Goal: Task Accomplishment & Management: Complete application form

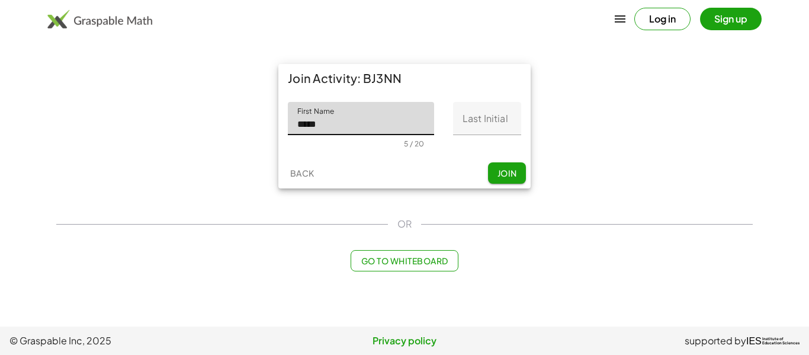
type input "*****"
click at [504, 118] on input "Last Initial" at bounding box center [487, 118] width 68 height 33
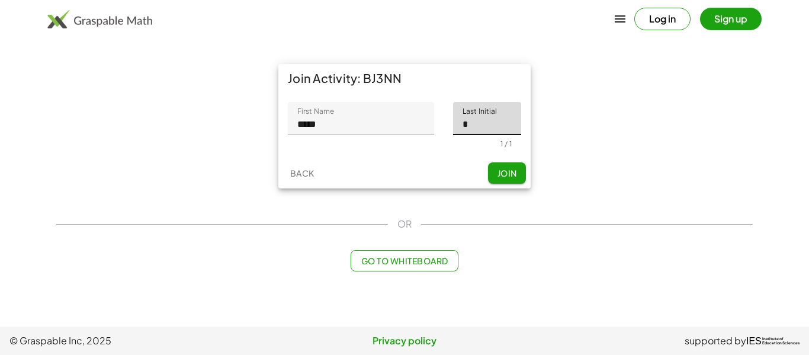
type input "*"
click at [503, 177] on span "Join" at bounding box center [507, 173] width 20 height 11
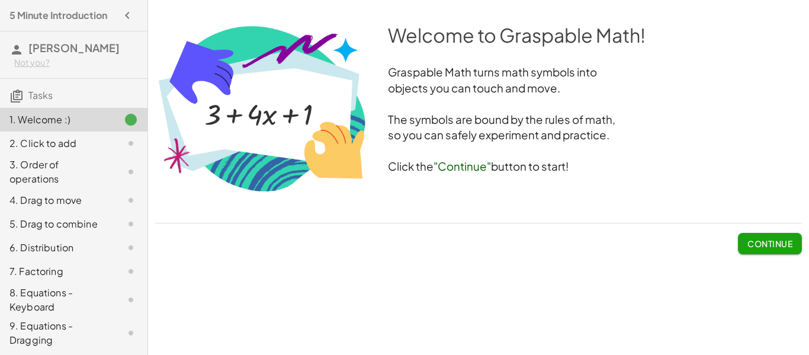
click at [751, 242] on span "Continue" at bounding box center [769, 243] width 45 height 11
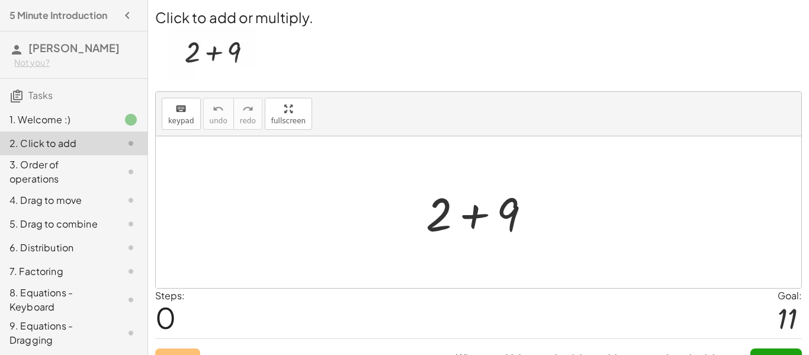
click at [480, 224] on div at bounding box center [483, 212] width 126 height 61
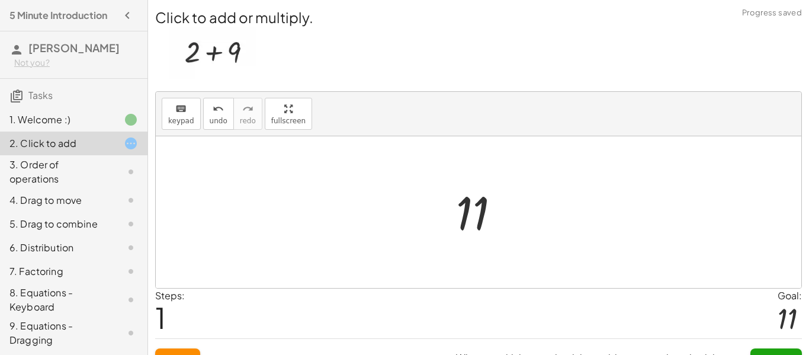
scroll to position [22, 0]
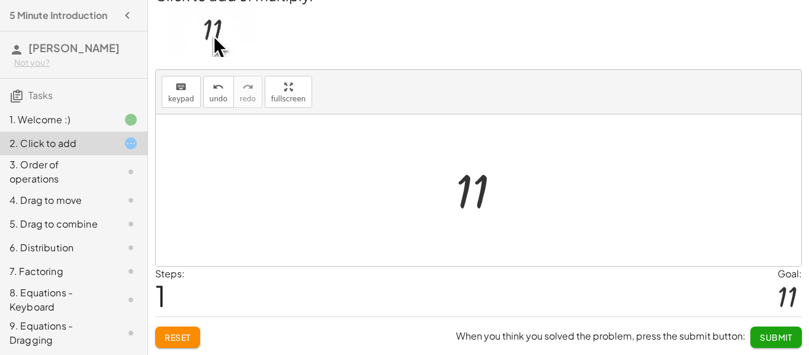
click at [773, 330] on button "Submit" at bounding box center [776, 336] width 52 height 21
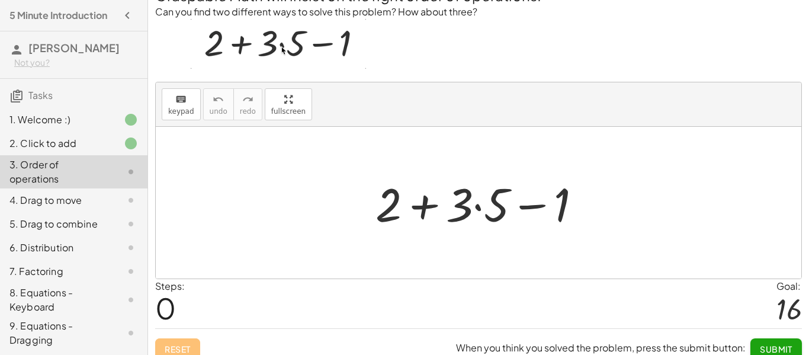
click at [425, 199] on div at bounding box center [482, 202] width 227 height 61
click at [467, 213] on div at bounding box center [482, 202] width 227 height 61
drag, startPoint x: 395, startPoint y: 210, endPoint x: 481, endPoint y: 214, distance: 86.5
click at [481, 214] on div at bounding box center [482, 202] width 227 height 61
click at [423, 211] on div at bounding box center [482, 202] width 227 height 61
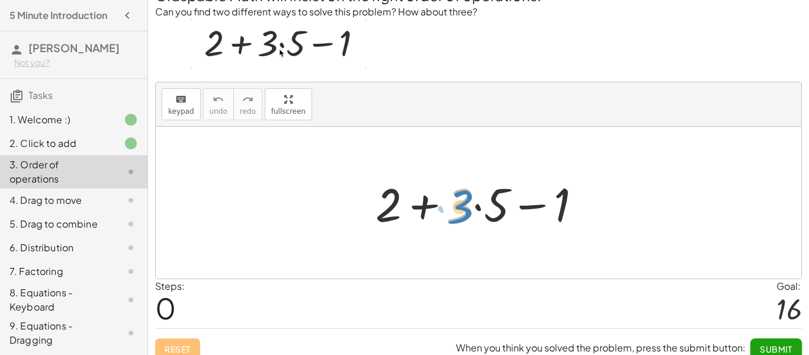
click at [472, 211] on div at bounding box center [482, 202] width 227 height 61
drag, startPoint x: 496, startPoint y: 208, endPoint x: 469, endPoint y: 208, distance: 27.2
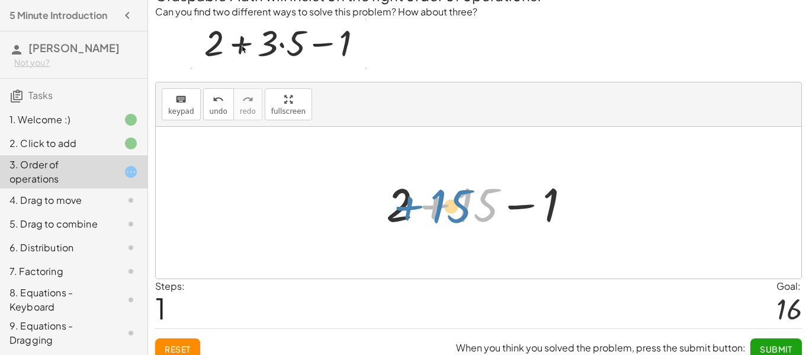
drag, startPoint x: 488, startPoint y: 211, endPoint x: 462, endPoint y: 212, distance: 26.1
click at [462, 212] on div at bounding box center [482, 202] width 205 height 61
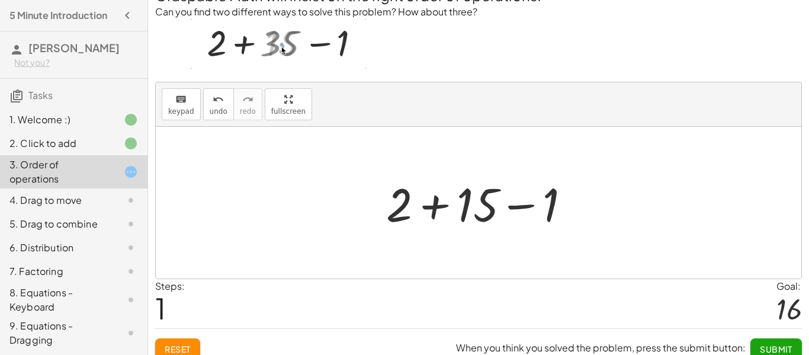
click at [436, 206] on div at bounding box center [482, 202] width 205 height 61
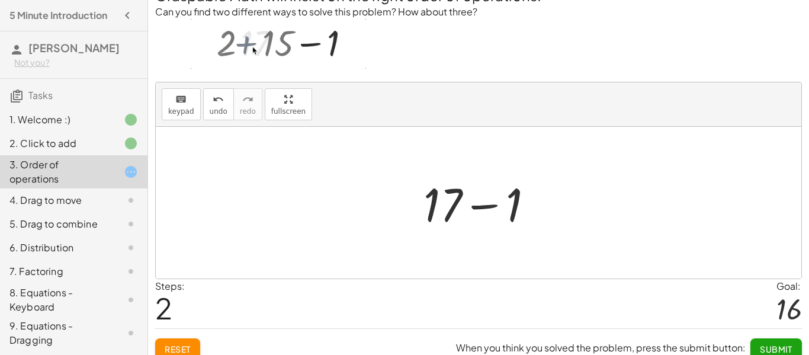
click at [488, 206] on div at bounding box center [482, 202] width 131 height 61
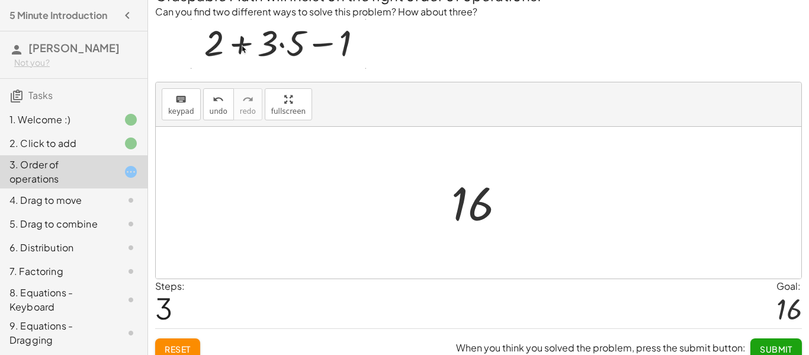
click at [768, 346] on span "Submit" at bounding box center [776, 348] width 33 height 11
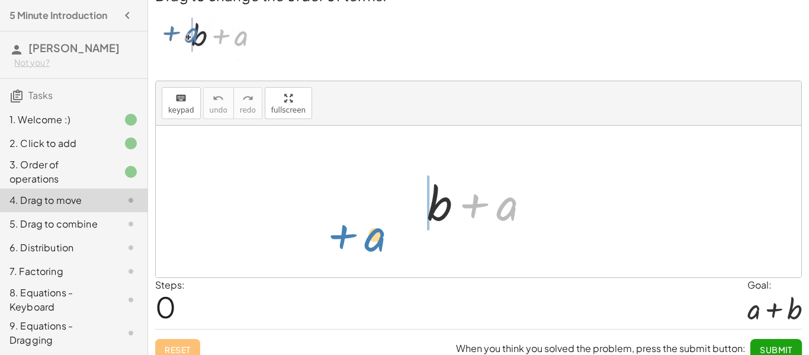
drag, startPoint x: 499, startPoint y: 209, endPoint x: 380, endPoint y: 224, distance: 119.9
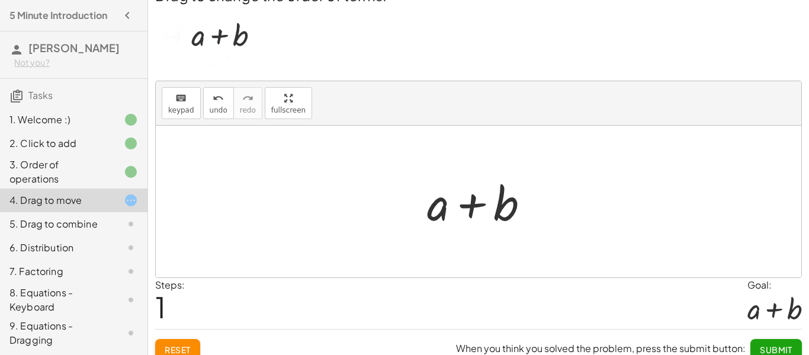
click at [770, 344] on span "Submit" at bounding box center [776, 349] width 33 height 11
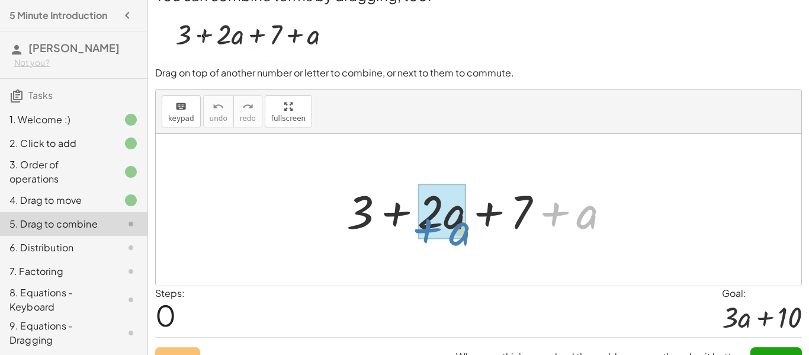
drag, startPoint x: 591, startPoint y: 220, endPoint x: 462, endPoint y: 235, distance: 130.6
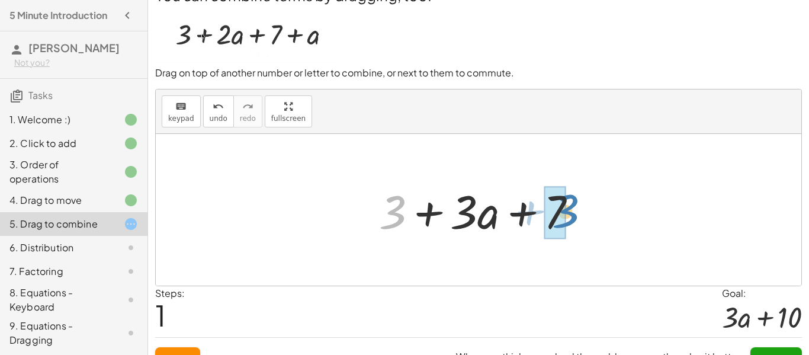
drag, startPoint x: 394, startPoint y: 210, endPoint x: 567, endPoint y: 209, distance: 173.5
click at [567, 209] on div at bounding box center [482, 209] width 219 height 61
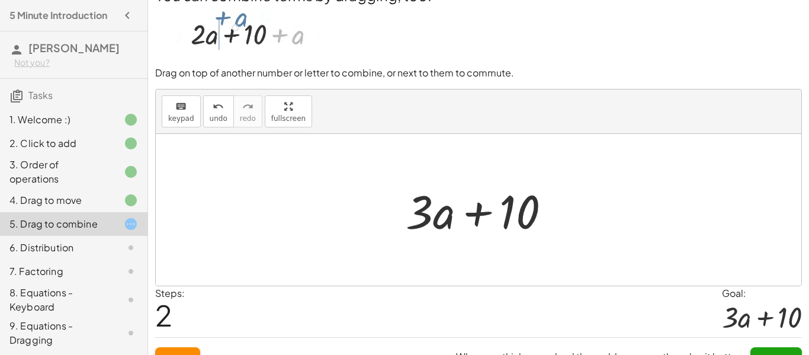
click at [778, 349] on button "Submit" at bounding box center [776, 357] width 52 height 21
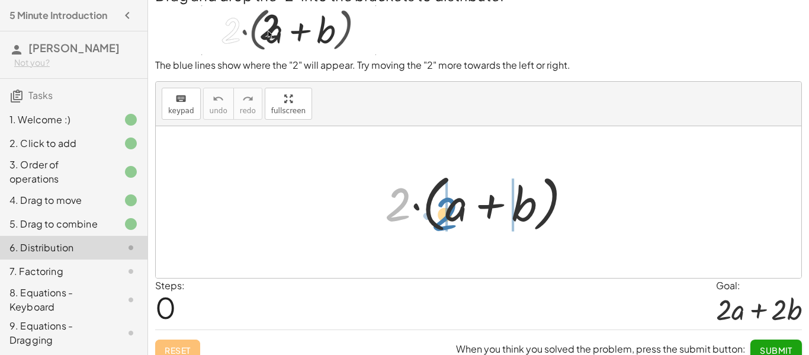
drag, startPoint x: 404, startPoint y: 199, endPoint x: 459, endPoint y: 209, distance: 56.6
click at [459, 209] on div at bounding box center [483, 202] width 208 height 68
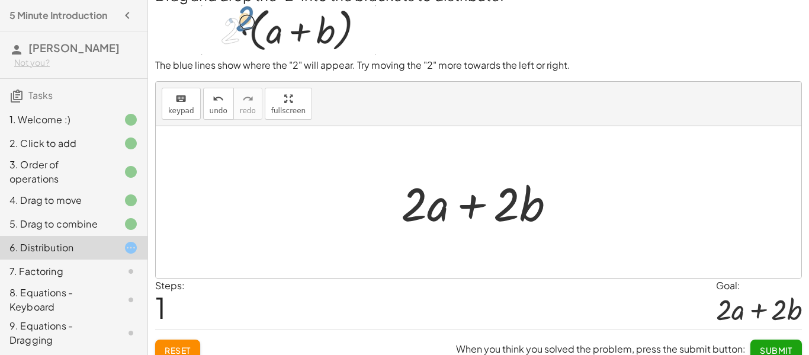
click at [770, 343] on button "Submit" at bounding box center [776, 349] width 52 height 21
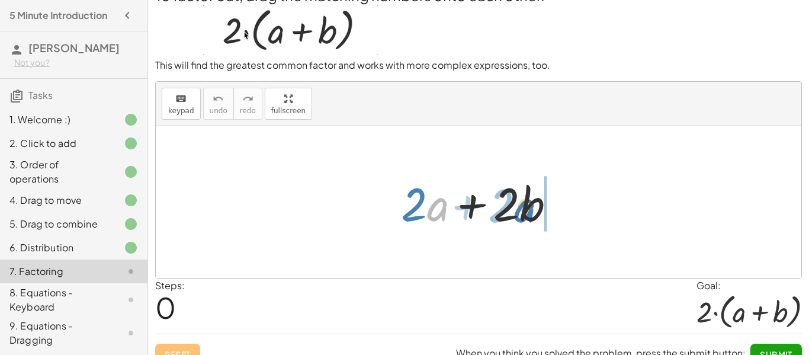
drag, startPoint x: 441, startPoint y: 211, endPoint x: 528, endPoint y: 212, distance: 87.0
click at [528, 212] on div at bounding box center [483, 202] width 176 height 61
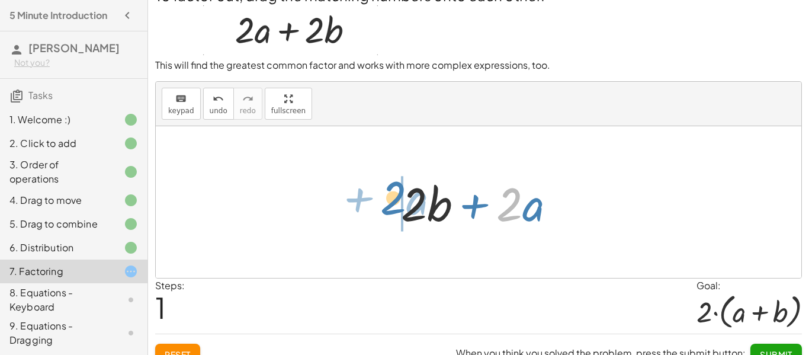
drag, startPoint x: 508, startPoint y: 205, endPoint x: 410, endPoint y: 211, distance: 98.4
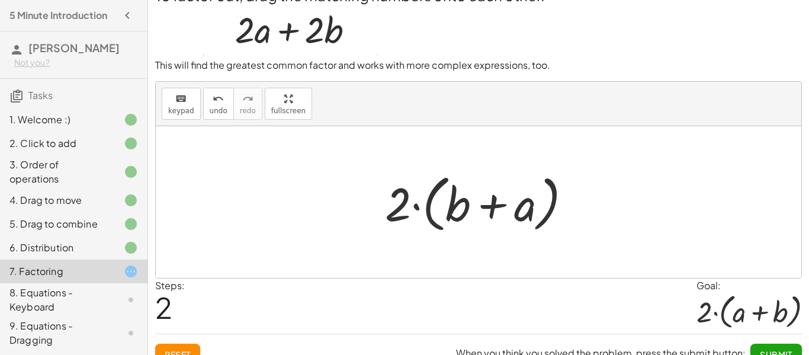
click at [793, 345] on button "Submit" at bounding box center [776, 353] width 52 height 21
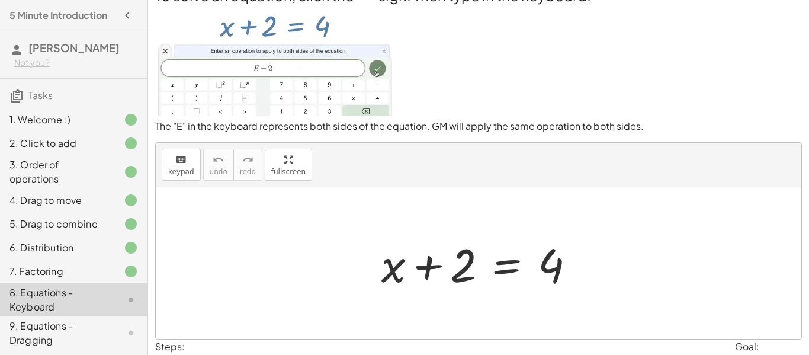
scroll to position [95, 0]
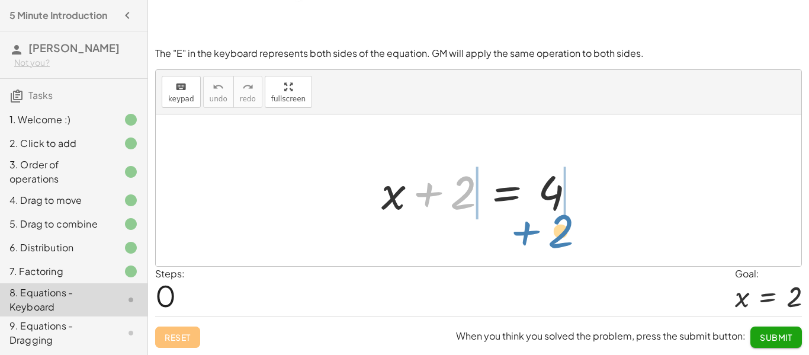
drag, startPoint x: 457, startPoint y: 197, endPoint x: 551, endPoint y: 239, distance: 102.3
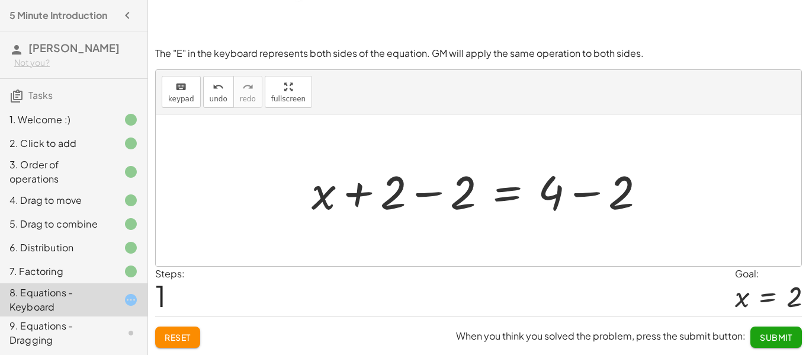
click at [430, 194] on div at bounding box center [482, 190] width 355 height 61
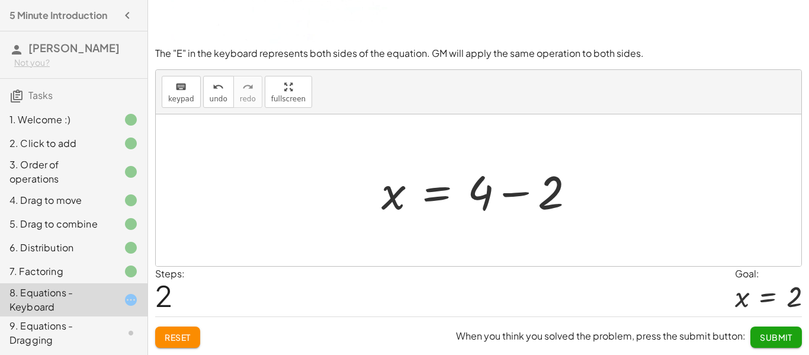
click at [518, 194] on div at bounding box center [482, 190] width 215 height 61
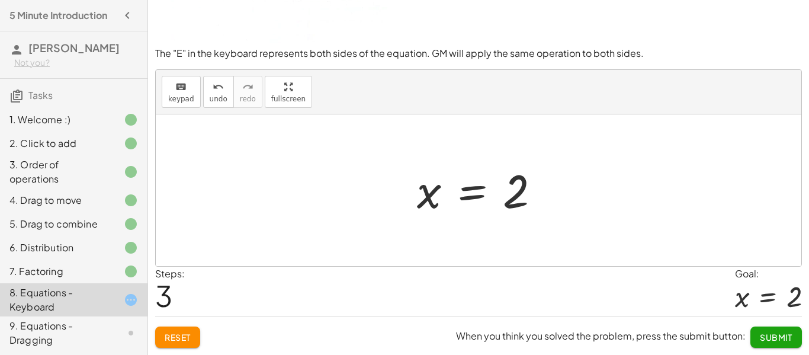
click at [799, 338] on button "Submit" at bounding box center [776, 336] width 52 height 21
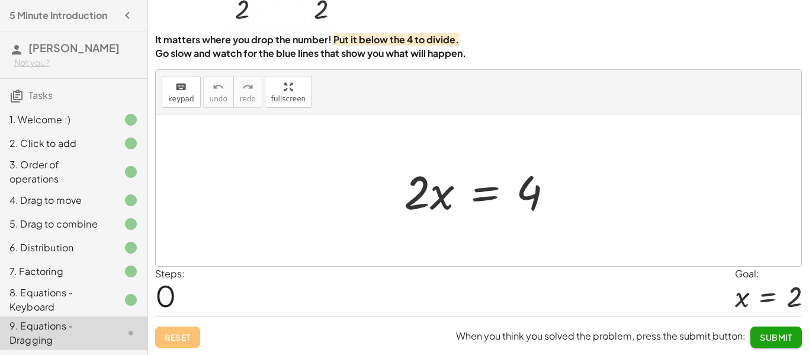
scroll to position [88, 0]
drag, startPoint x: 433, startPoint y: 186, endPoint x: 429, endPoint y: 180, distance: 8.1
click at [429, 180] on div at bounding box center [483, 190] width 170 height 61
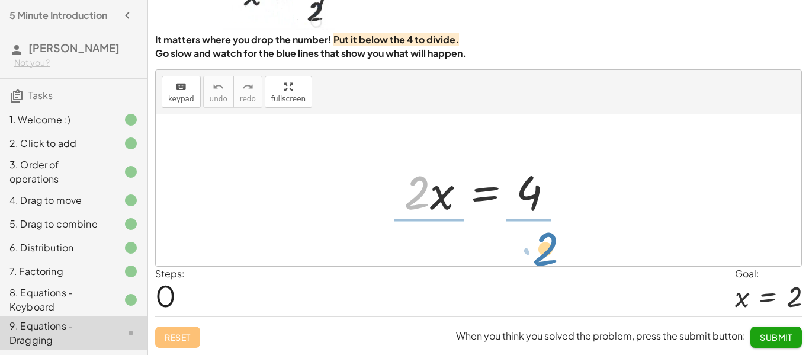
drag, startPoint x: 419, startPoint y: 183, endPoint x: 548, endPoint y: 238, distance: 139.8
click at [548, 238] on div "· 2 · 2 · x = 4" at bounding box center [478, 190] width 645 height 152
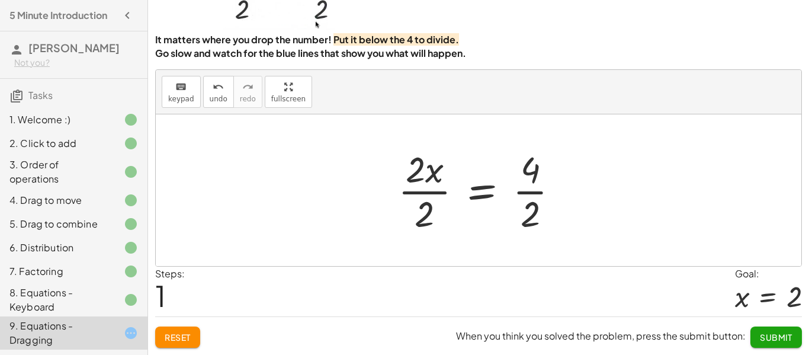
click at [439, 186] on div at bounding box center [483, 189] width 182 height 91
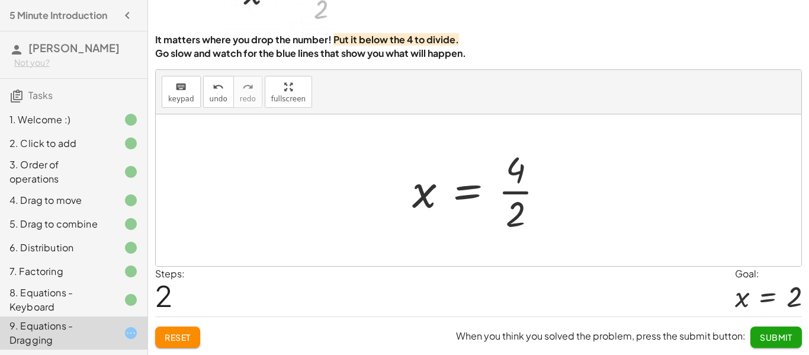
click at [504, 190] on div at bounding box center [482, 189] width 153 height 91
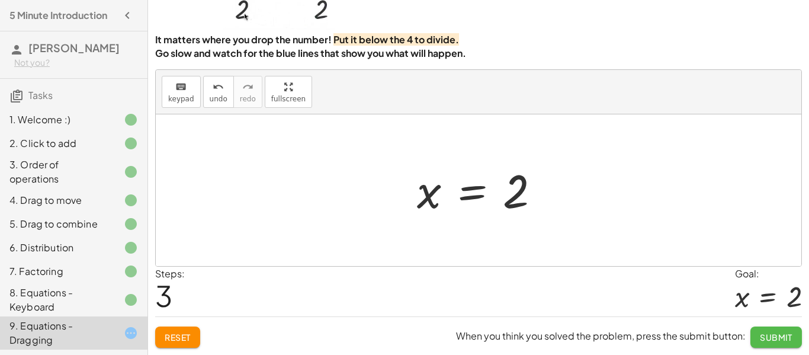
click at [765, 336] on span "Submit" at bounding box center [776, 337] width 33 height 11
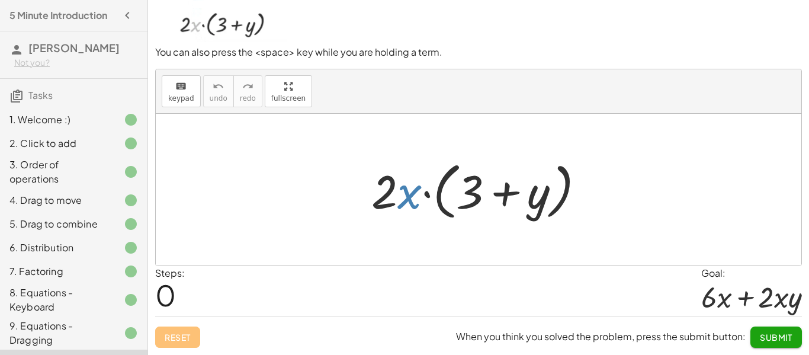
click at [411, 193] on div at bounding box center [482, 190] width 234 height 68
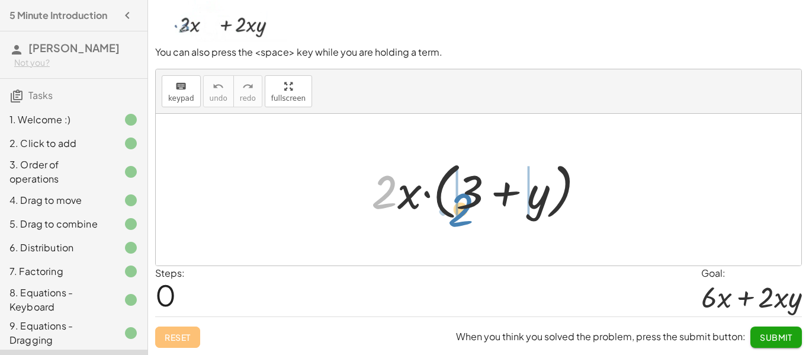
drag, startPoint x: 384, startPoint y: 201, endPoint x: 461, endPoint y: 218, distance: 78.3
click at [461, 218] on div at bounding box center [482, 190] width 234 height 68
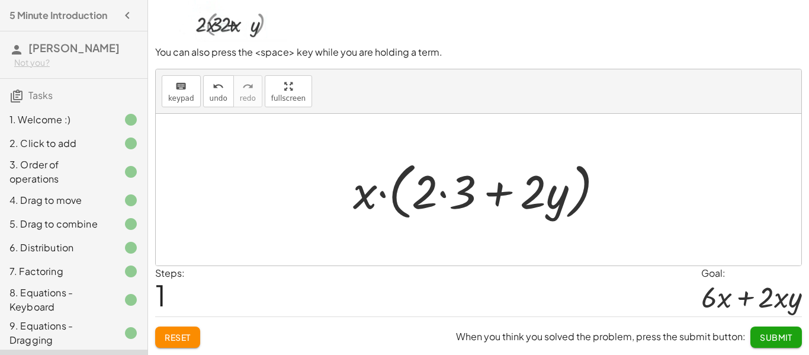
click at [441, 200] on div at bounding box center [483, 190] width 272 height 68
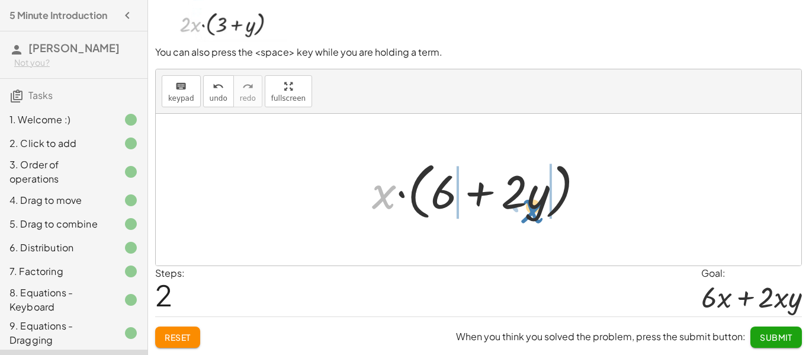
drag, startPoint x: 384, startPoint y: 202, endPoint x: 536, endPoint y: 208, distance: 152.3
click at [536, 208] on div at bounding box center [483, 190] width 234 height 68
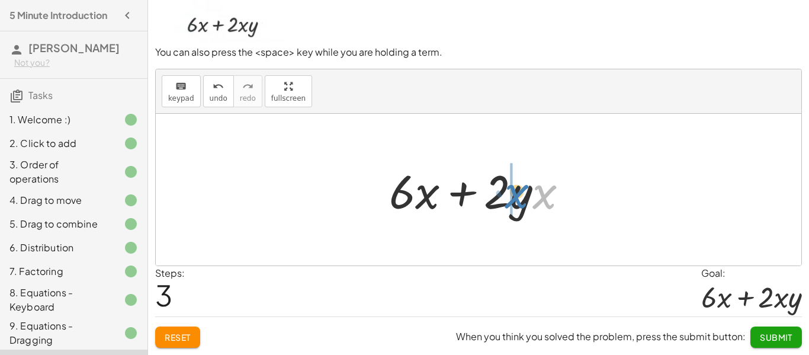
drag, startPoint x: 545, startPoint y: 192, endPoint x: 516, endPoint y: 191, distance: 29.0
click at [516, 191] on div at bounding box center [483, 189] width 200 height 61
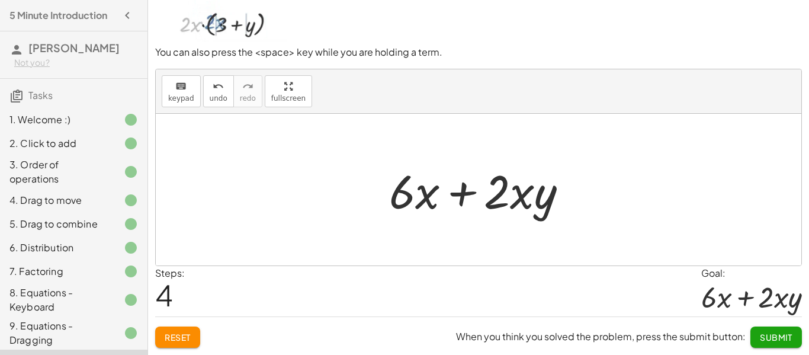
click at [778, 340] on span "Submit" at bounding box center [776, 337] width 33 height 11
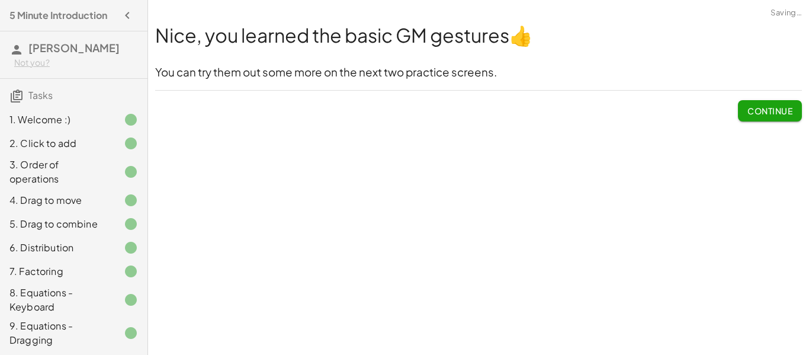
scroll to position [0, 0]
click at [782, 113] on span "Continue" at bounding box center [769, 110] width 45 height 11
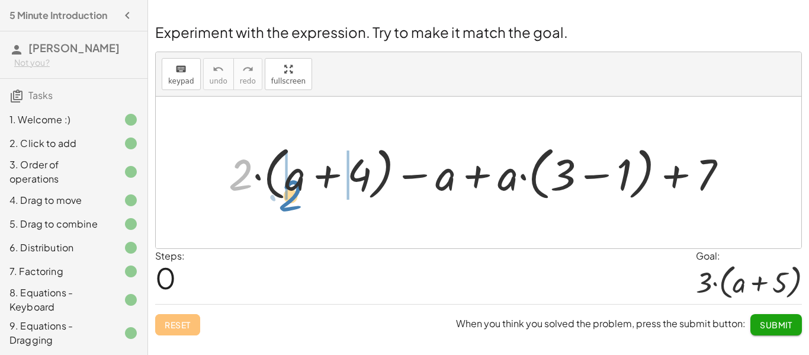
drag, startPoint x: 243, startPoint y: 176, endPoint x: 295, endPoint y: 191, distance: 54.7
click at [295, 191] on div at bounding box center [483, 172] width 520 height 64
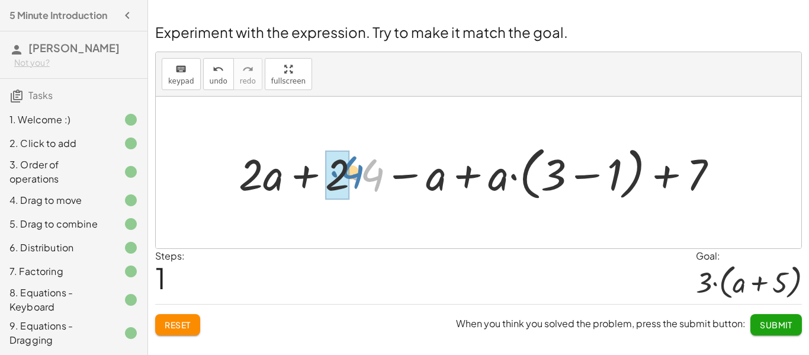
drag, startPoint x: 380, startPoint y: 176, endPoint x: 359, endPoint y: 173, distance: 21.4
click at [359, 173] on div at bounding box center [483, 172] width 500 height 64
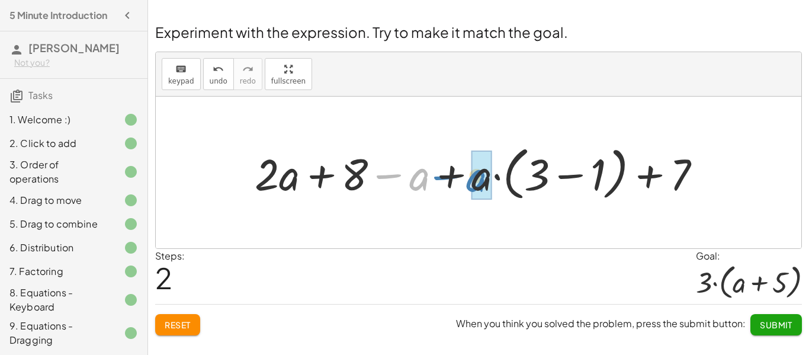
drag, startPoint x: 419, startPoint y: 177, endPoint x: 479, endPoint y: 178, distance: 60.4
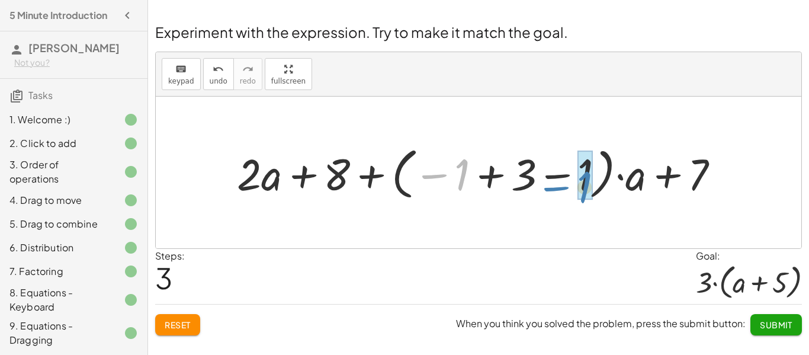
drag, startPoint x: 462, startPoint y: 178, endPoint x: 582, endPoint y: 186, distance: 120.5
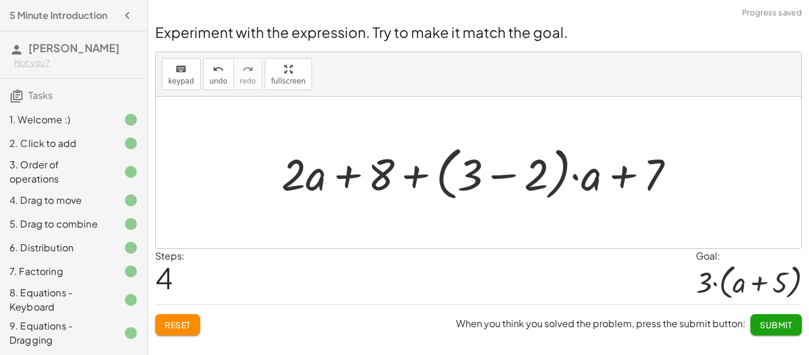
click at [510, 173] on div at bounding box center [482, 172] width 415 height 64
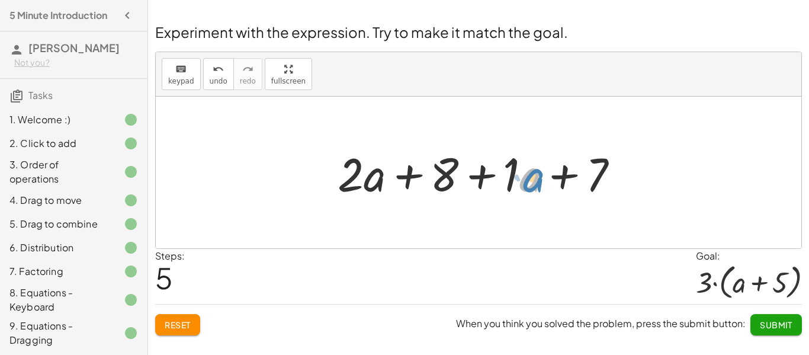
click at [533, 183] on div at bounding box center [483, 172] width 303 height 61
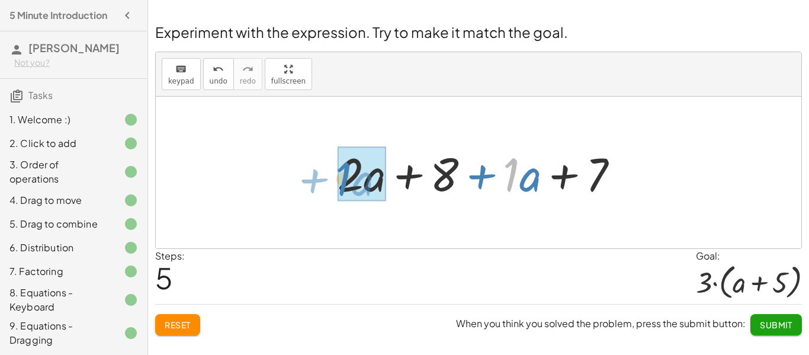
drag, startPoint x: 514, startPoint y: 179, endPoint x: 347, endPoint y: 183, distance: 167.0
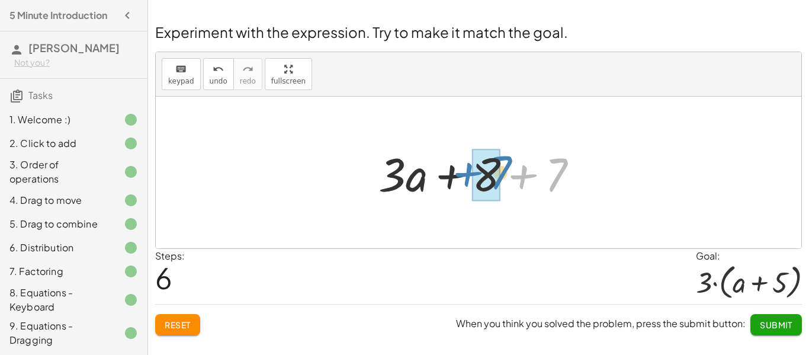
drag, startPoint x: 561, startPoint y: 175, endPoint x: 503, endPoint y: 173, distance: 58.1
click at [503, 173] on div at bounding box center [482, 172] width 221 height 61
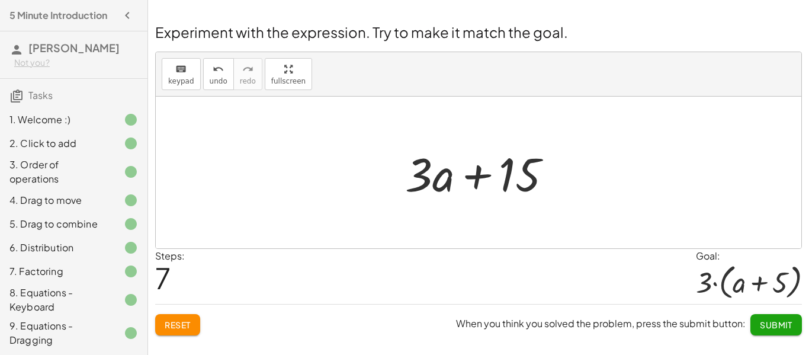
click at [504, 176] on div at bounding box center [483, 172] width 168 height 61
drag, startPoint x: 439, startPoint y: 181, endPoint x: 511, endPoint y: 180, distance: 72.8
click at [511, 180] on div at bounding box center [483, 172] width 168 height 61
click at [185, 323] on span "Reset" at bounding box center [178, 324] width 26 height 11
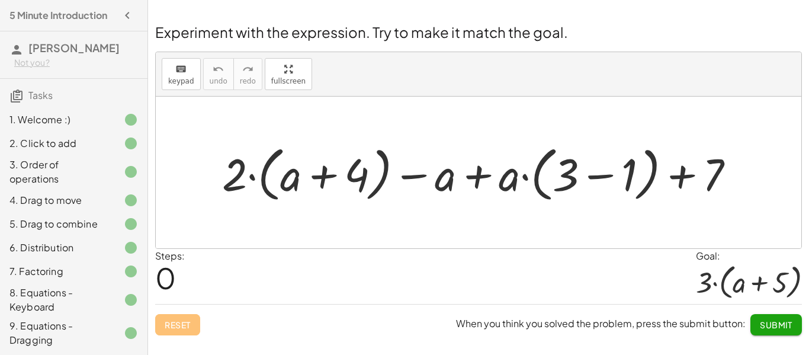
click at [606, 175] on div at bounding box center [483, 173] width 534 height 66
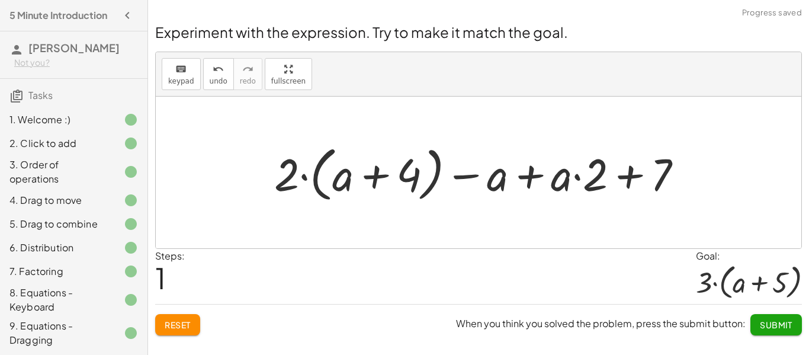
click at [374, 178] on div at bounding box center [482, 173] width 429 height 66
drag, startPoint x: 291, startPoint y: 176, endPoint x: 352, endPoint y: 176, distance: 60.4
click at [352, 176] on div at bounding box center [482, 173] width 429 height 66
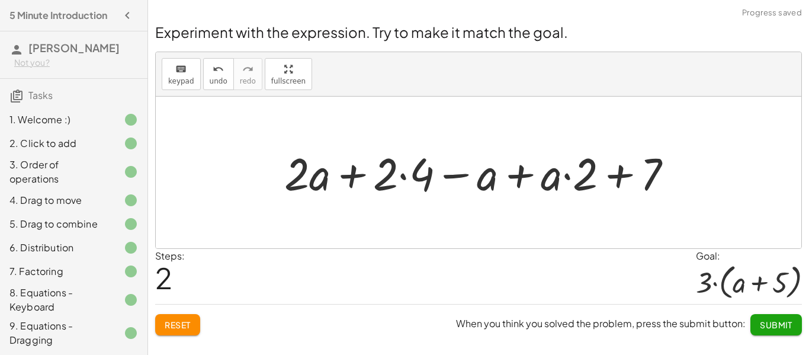
click at [390, 183] on div at bounding box center [483, 172] width 410 height 59
click at [397, 178] on div at bounding box center [483, 172] width 410 height 59
click at [404, 176] on div at bounding box center [483, 172] width 410 height 59
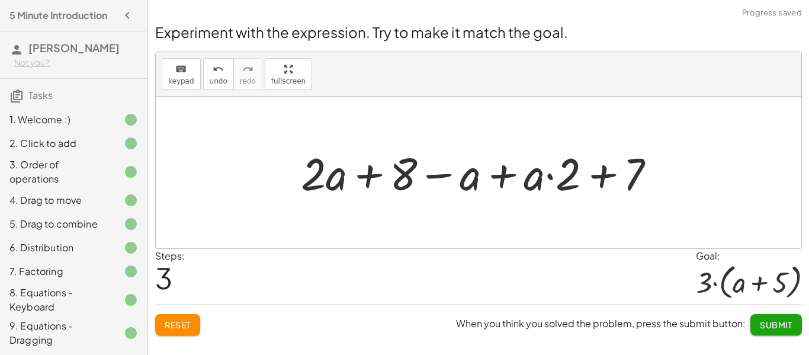
click at [503, 179] on div at bounding box center [483, 172] width 376 height 59
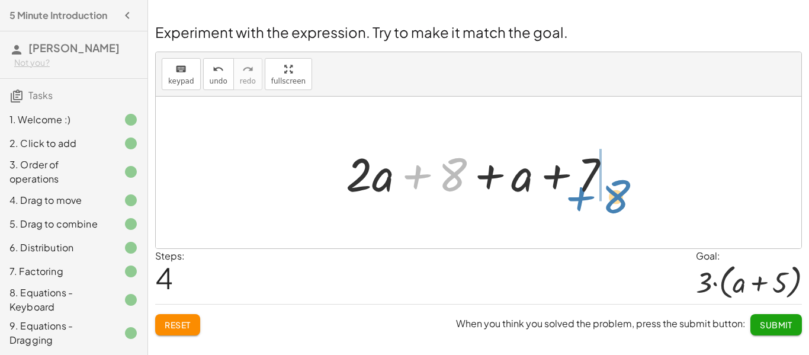
drag, startPoint x: 456, startPoint y: 172, endPoint x: 619, endPoint y: 195, distance: 164.3
click at [619, 195] on div at bounding box center [483, 172] width 286 height 61
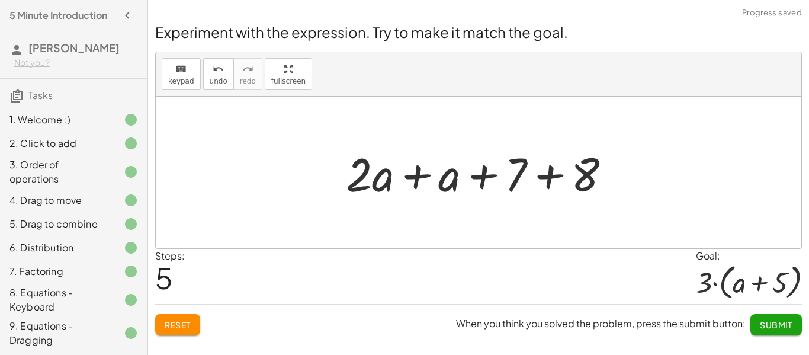
click at [448, 180] on div at bounding box center [483, 172] width 286 height 61
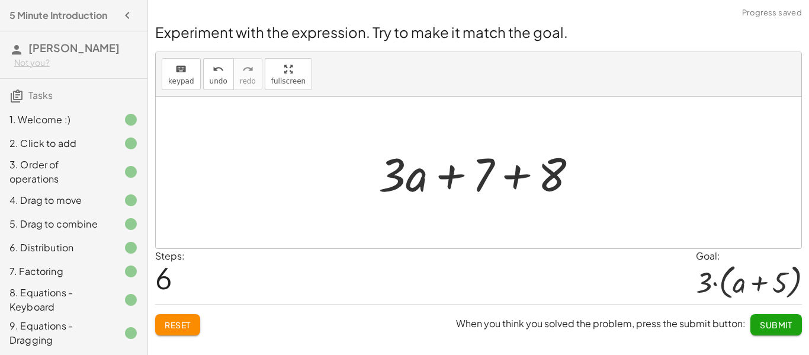
click at [491, 185] on div at bounding box center [482, 172] width 221 height 61
click at [506, 178] on div at bounding box center [482, 172] width 221 height 61
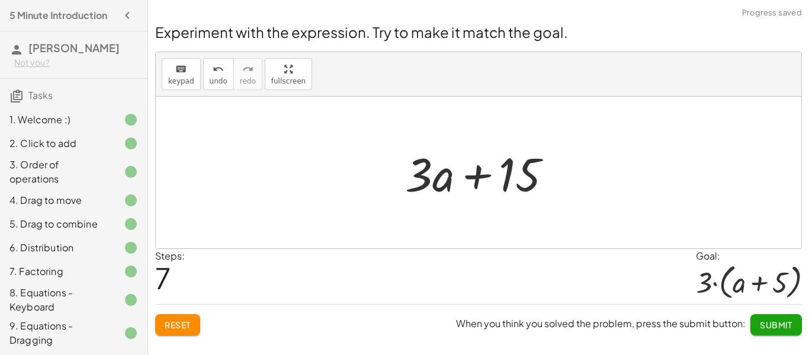
click at [464, 170] on div at bounding box center [483, 172] width 168 height 61
click at [178, 324] on span "Reset" at bounding box center [178, 324] width 26 height 11
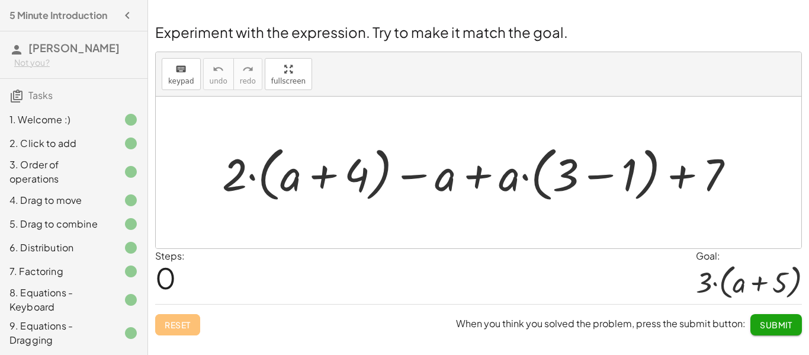
click at [481, 180] on div at bounding box center [483, 173] width 534 height 66
drag, startPoint x: 436, startPoint y: 182, endPoint x: 449, endPoint y: 195, distance: 18.0
click at [449, 195] on div at bounding box center [483, 173] width 534 height 66
click at [519, 180] on div at bounding box center [483, 173] width 534 height 66
click at [589, 169] on div at bounding box center [483, 173] width 534 height 66
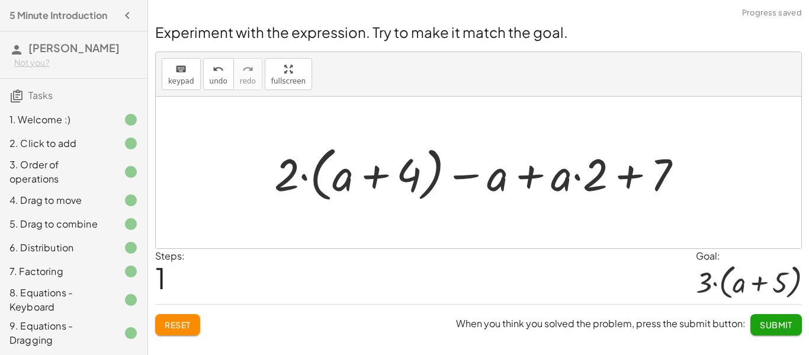
click at [530, 172] on div at bounding box center [482, 173] width 429 height 66
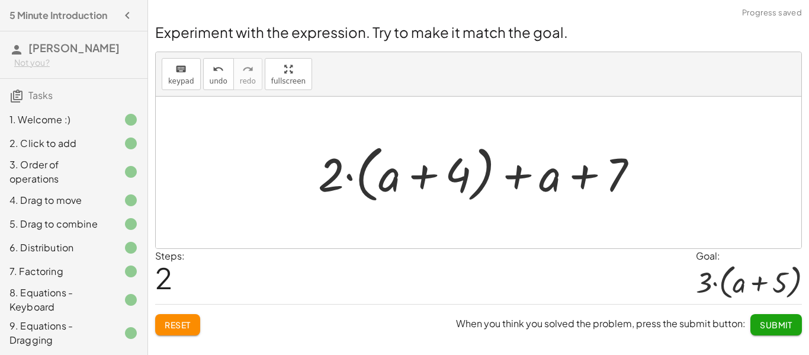
click at [342, 170] on div at bounding box center [483, 173] width 342 height 68
drag, startPoint x: 336, startPoint y: 182, endPoint x: 392, endPoint y: 198, distance: 58.5
click at [392, 198] on div at bounding box center [483, 173] width 342 height 68
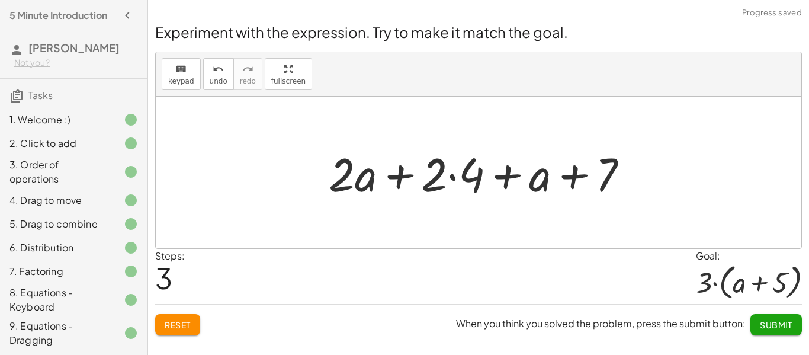
click at [450, 190] on div at bounding box center [483, 172] width 321 height 61
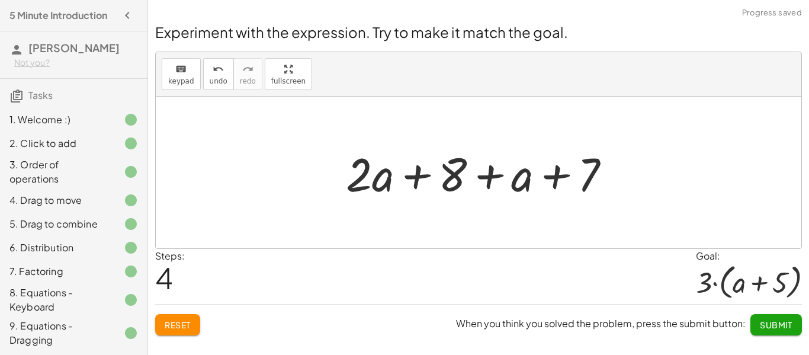
click at [581, 178] on div at bounding box center [483, 172] width 286 height 61
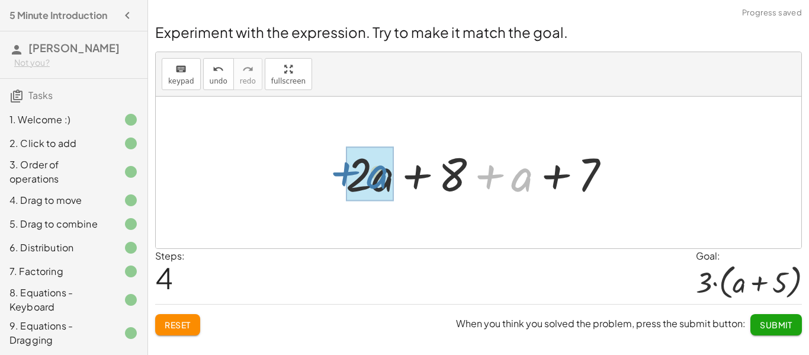
drag, startPoint x: 520, startPoint y: 171, endPoint x: 375, endPoint y: 166, distance: 145.1
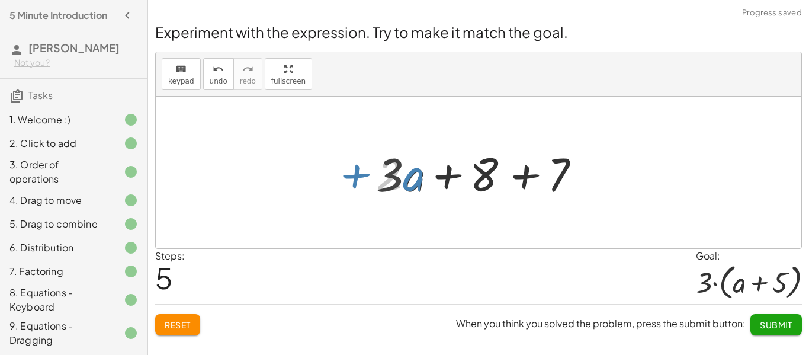
click at [482, 188] on div at bounding box center [482, 172] width 221 height 61
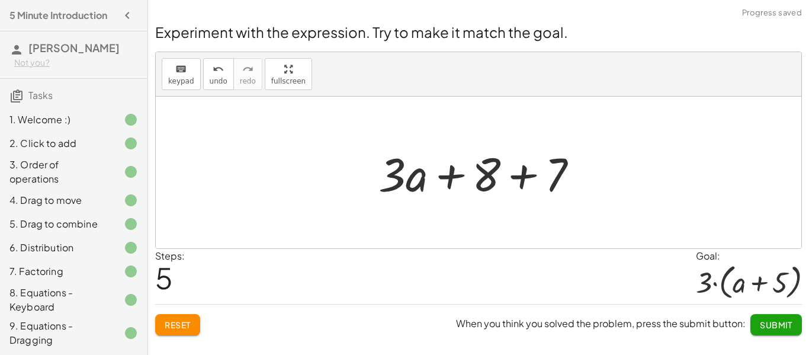
click at [482, 188] on div at bounding box center [482, 172] width 221 height 61
click at [520, 178] on div at bounding box center [482, 172] width 221 height 61
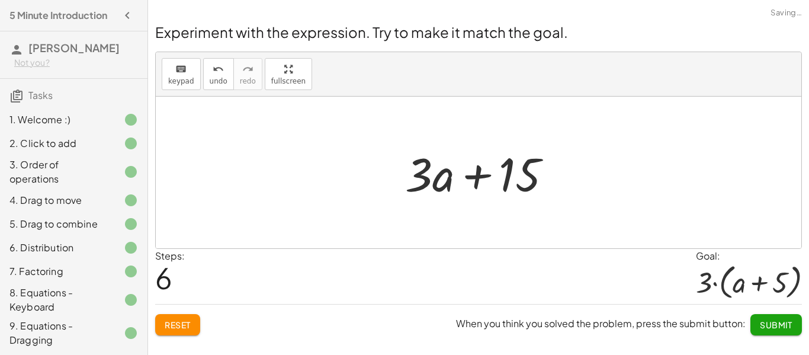
click at [766, 332] on button "Submit" at bounding box center [776, 324] width 52 height 21
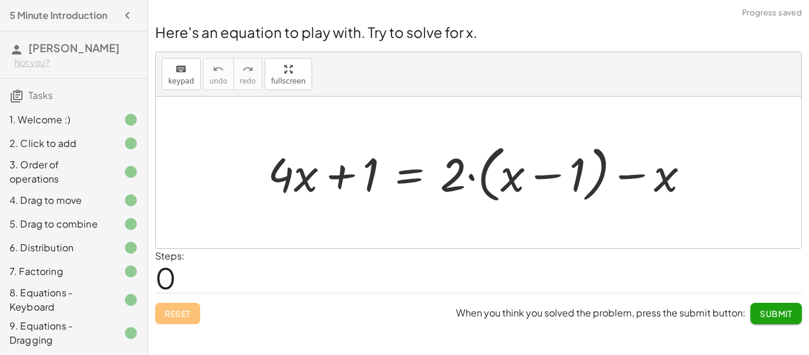
click at [478, 179] on div at bounding box center [483, 173] width 443 height 68
drag, startPoint x: 456, startPoint y: 178, endPoint x: 504, endPoint y: 189, distance: 49.8
click at [504, 189] on div at bounding box center [483, 173] width 443 height 68
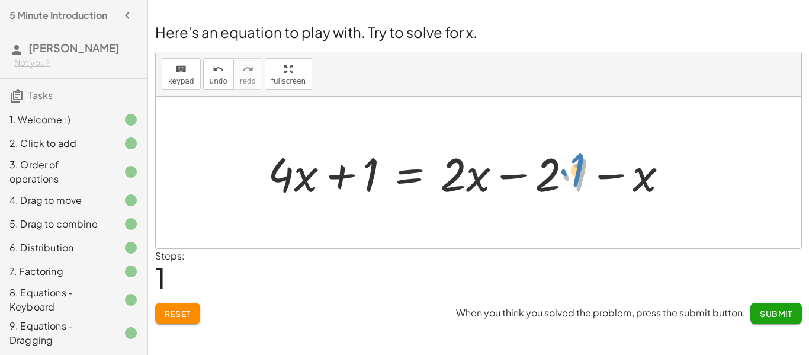
drag, startPoint x: 565, startPoint y: 176, endPoint x: 564, endPoint y: 170, distance: 6.6
click at [564, 170] on div at bounding box center [473, 172] width 422 height 61
click at [564, 170] on div at bounding box center [459, 172] width 394 height 61
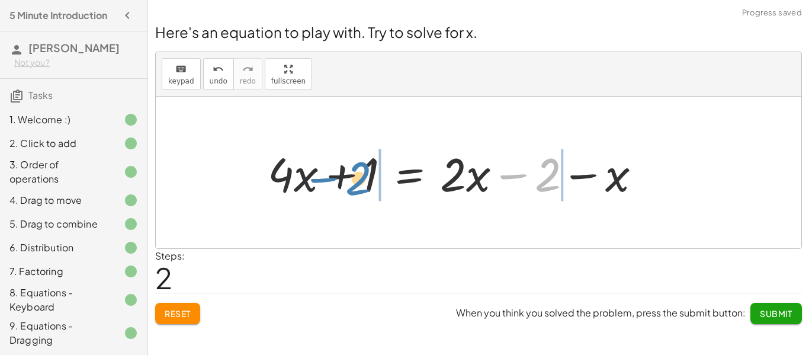
drag, startPoint x: 546, startPoint y: 175, endPoint x: 357, endPoint y: 178, distance: 189.5
click at [357, 178] on div at bounding box center [459, 172] width 394 height 61
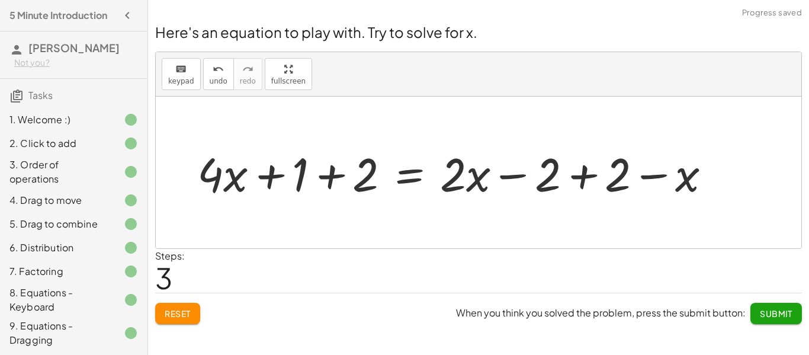
click at [317, 169] on div at bounding box center [458, 172] width 535 height 61
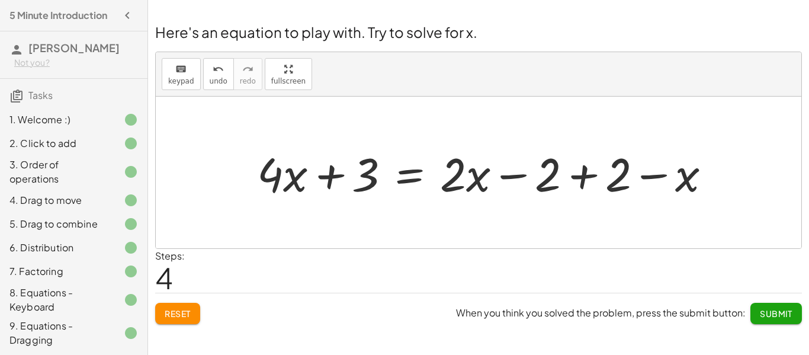
click at [585, 175] on div at bounding box center [488, 172] width 475 height 61
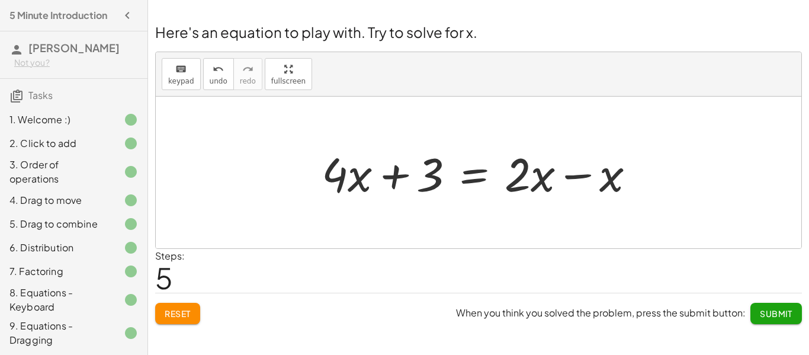
click at [611, 191] on div at bounding box center [483, 172] width 334 height 61
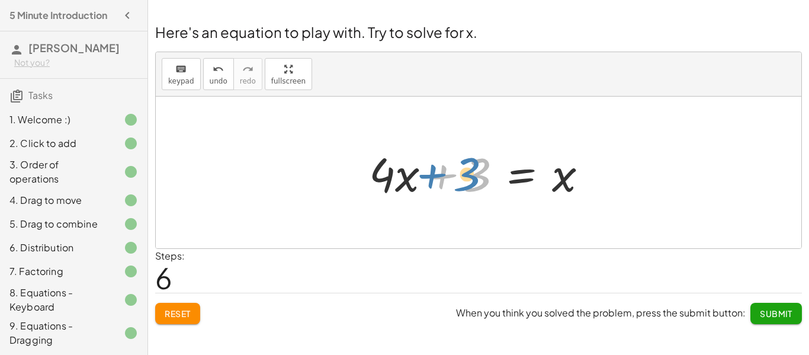
drag, startPoint x: 486, startPoint y: 173, endPoint x: 476, endPoint y: 172, distance: 10.1
click at [476, 172] on div at bounding box center [483, 172] width 240 height 61
drag, startPoint x: 408, startPoint y: 183, endPoint x: 414, endPoint y: 184, distance: 6.0
click at [414, 184] on div at bounding box center [483, 172] width 240 height 61
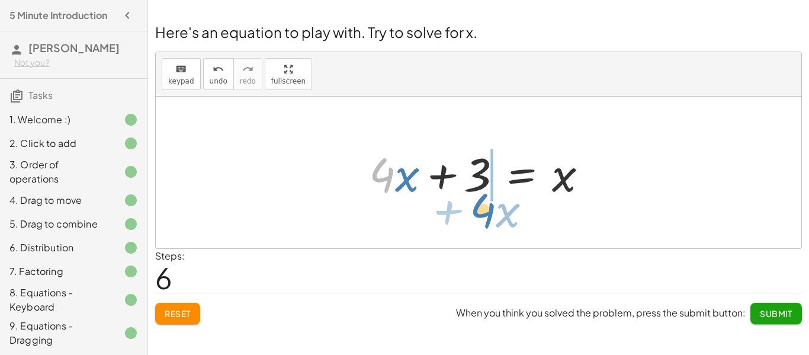
drag, startPoint x: 388, startPoint y: 181, endPoint x: 488, endPoint y: 216, distance: 106.7
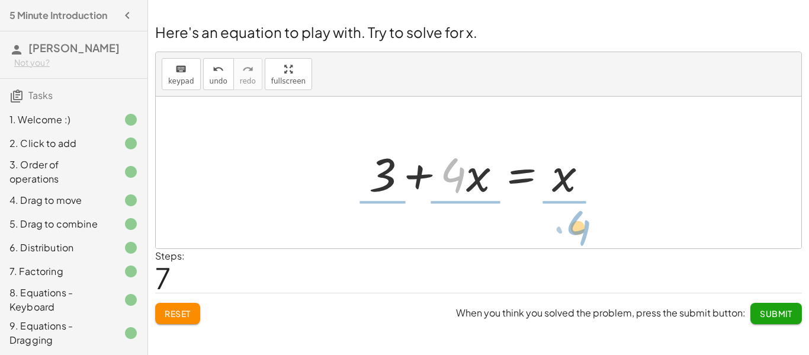
drag, startPoint x: 456, startPoint y: 179, endPoint x: 581, endPoint y: 231, distance: 135.0
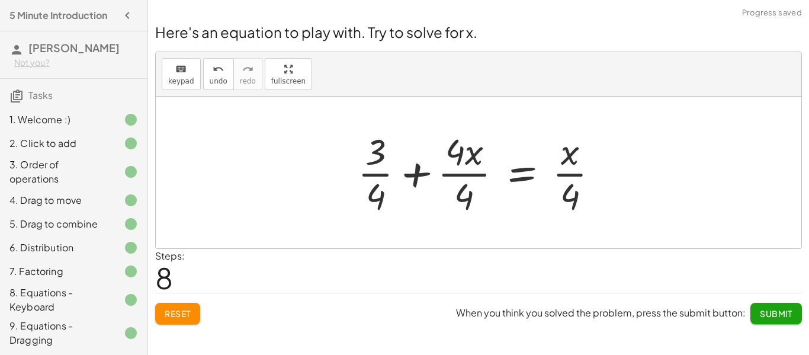
click at [428, 178] on div at bounding box center [483, 172] width 262 height 91
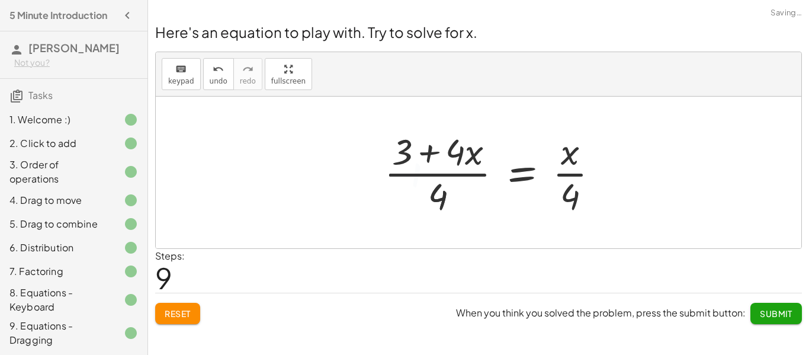
click at [428, 178] on div at bounding box center [496, 172] width 236 height 91
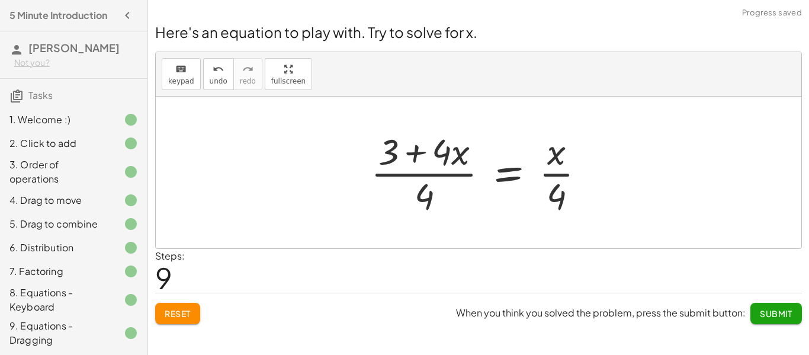
click at [431, 164] on div at bounding box center [483, 172] width 236 height 91
click at [427, 155] on div at bounding box center [483, 172] width 236 height 91
click at [543, 197] on div at bounding box center [483, 172] width 236 height 91
click at [553, 188] on div at bounding box center [483, 172] width 236 height 91
click at [561, 166] on div at bounding box center [483, 172] width 236 height 91
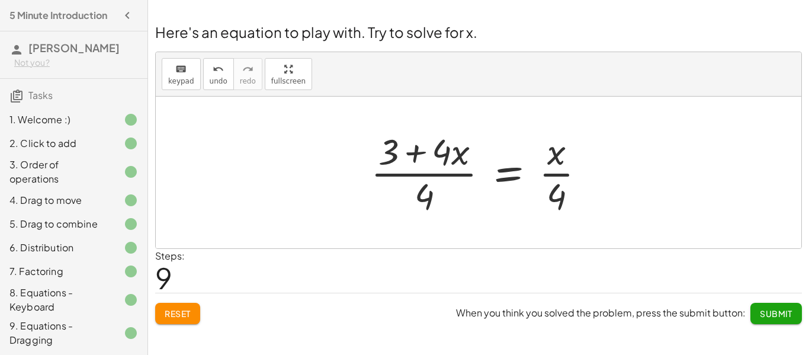
click at [427, 191] on div at bounding box center [483, 172] width 236 height 91
drag, startPoint x: 445, startPoint y: 159, endPoint x: 429, endPoint y: 206, distance: 49.2
click at [429, 206] on div at bounding box center [483, 172] width 236 height 91
click at [395, 152] on div at bounding box center [483, 172] width 236 height 91
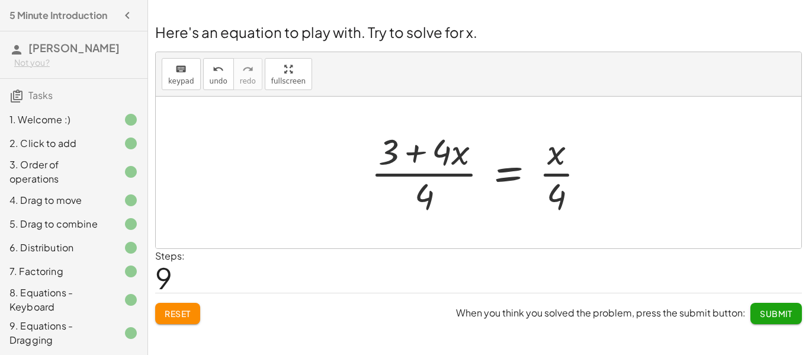
click at [395, 152] on div at bounding box center [483, 172] width 236 height 91
click at [413, 169] on div at bounding box center [483, 172] width 236 height 91
click at [186, 309] on span "Reset" at bounding box center [178, 313] width 26 height 11
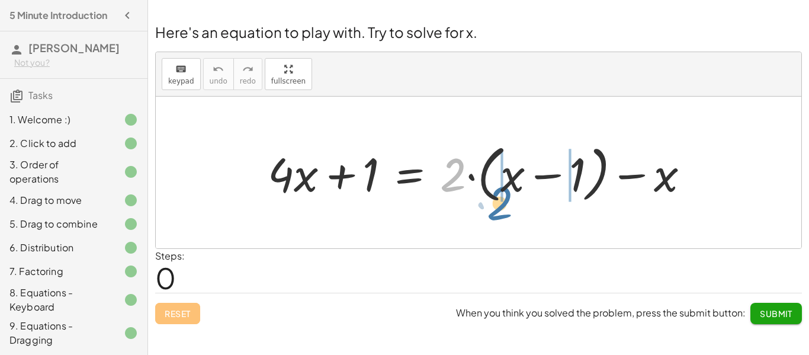
drag, startPoint x: 462, startPoint y: 178, endPoint x: 519, endPoint y: 202, distance: 62.3
click at [519, 202] on div at bounding box center [483, 173] width 443 height 68
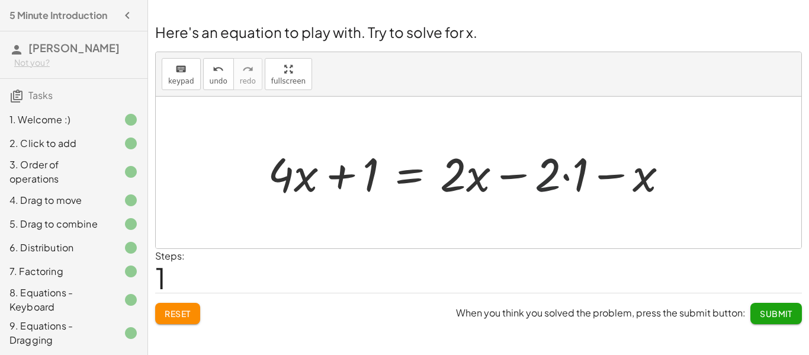
click at [544, 173] on div at bounding box center [473, 172] width 422 height 61
click at [566, 176] on div at bounding box center [473, 172] width 422 height 61
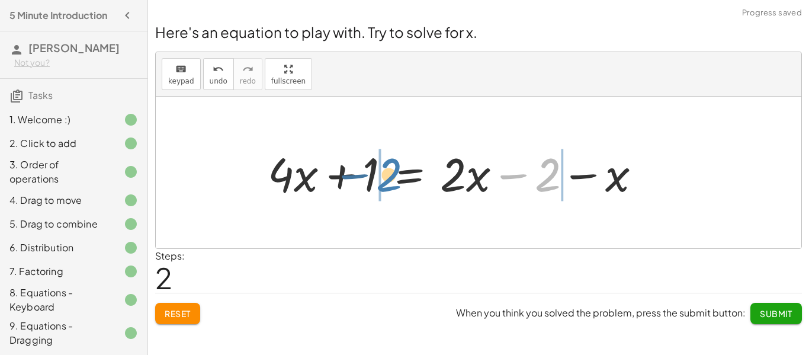
drag, startPoint x: 554, startPoint y: 175, endPoint x: 371, endPoint y: 177, distance: 182.3
click at [371, 177] on div at bounding box center [459, 172] width 394 height 61
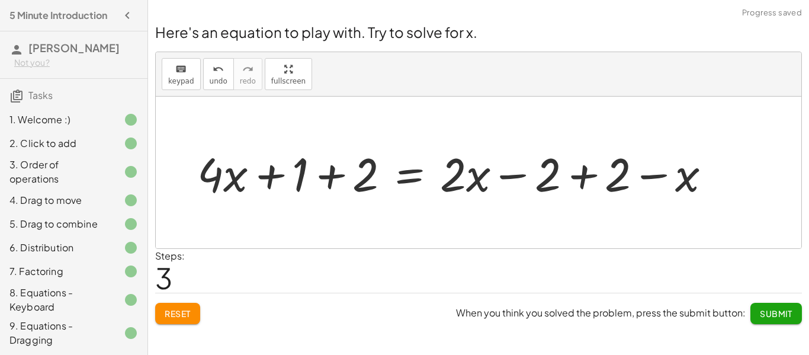
click at [355, 182] on div at bounding box center [458, 172] width 535 height 61
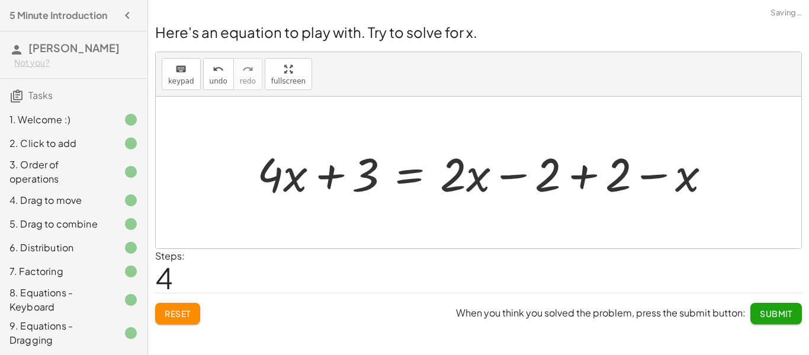
click at [597, 189] on div at bounding box center [488, 172] width 475 height 61
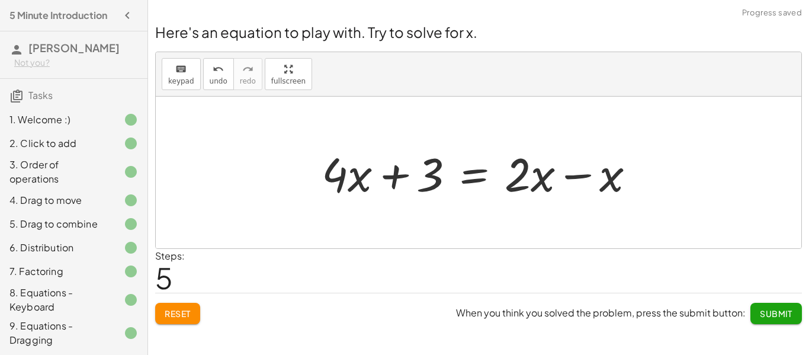
click at [593, 188] on div at bounding box center [483, 172] width 334 height 61
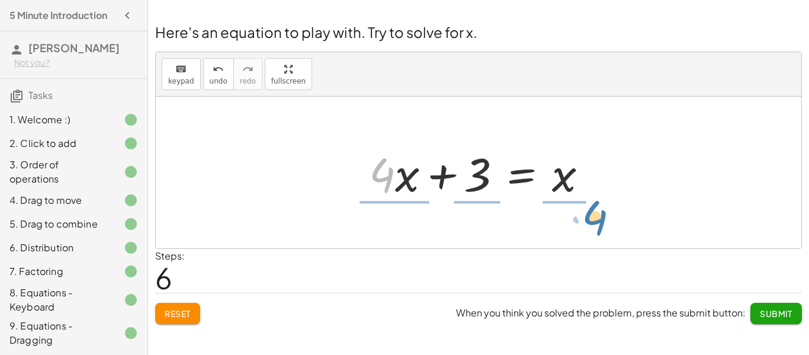
drag, startPoint x: 388, startPoint y: 181, endPoint x: 591, endPoint y: 221, distance: 207.0
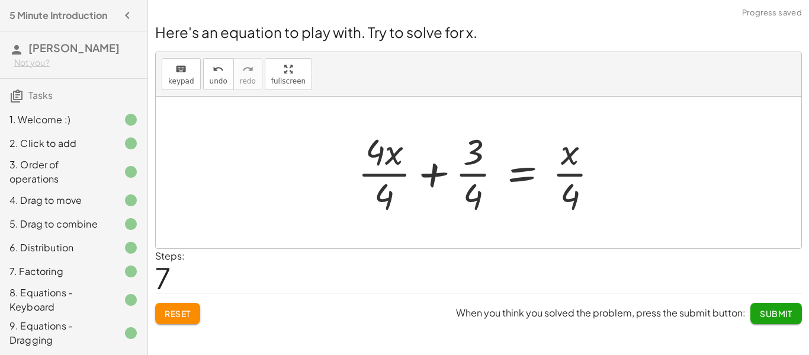
click at [580, 173] on div at bounding box center [483, 172] width 262 height 91
click at [490, 181] on div at bounding box center [483, 172] width 262 height 91
click at [371, 201] on div at bounding box center [483, 172] width 262 height 91
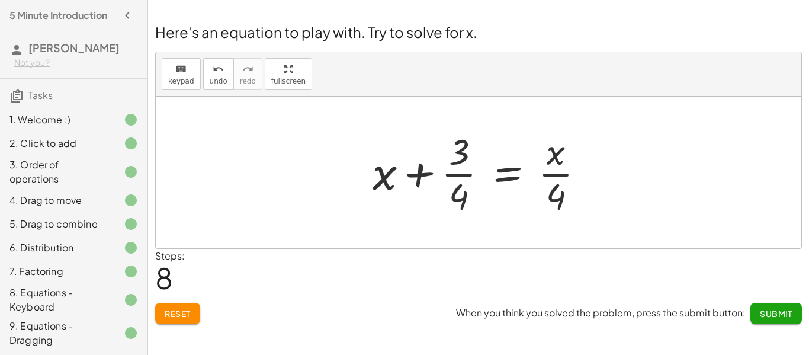
click at [466, 192] on div at bounding box center [482, 172] width 233 height 91
click at [462, 160] on div at bounding box center [482, 172] width 233 height 91
click at [459, 182] on div at bounding box center [482, 172] width 233 height 91
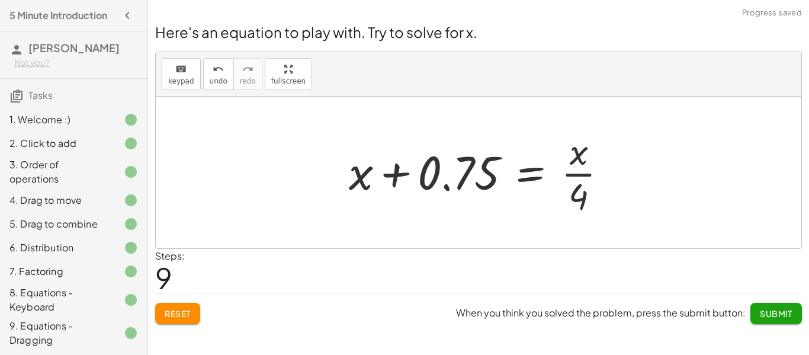
click at [583, 179] on div at bounding box center [482, 172] width 279 height 91
click at [578, 170] on div at bounding box center [482, 172] width 279 height 91
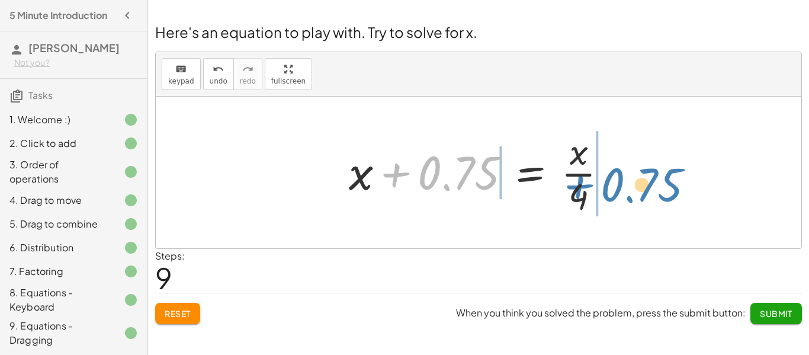
drag, startPoint x: 460, startPoint y: 174, endPoint x: 644, endPoint y: 184, distance: 184.4
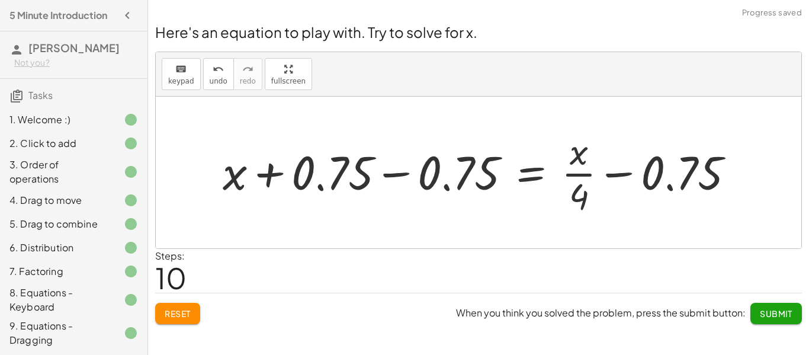
click at [424, 181] on div at bounding box center [483, 172] width 532 height 91
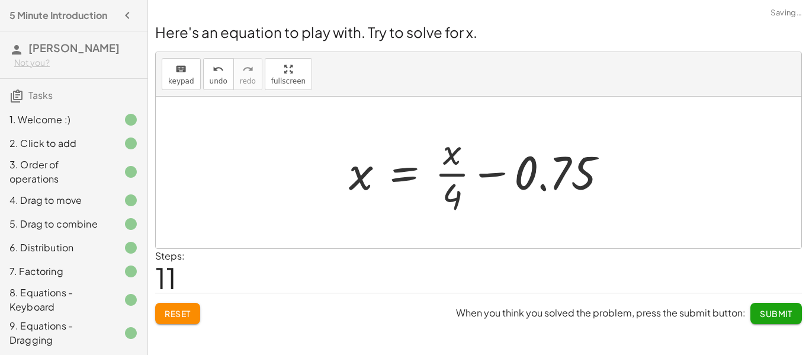
click at [525, 178] on div at bounding box center [482, 172] width 279 height 91
click at [498, 179] on div at bounding box center [482, 172] width 279 height 91
click at [461, 176] on div at bounding box center [482, 172] width 279 height 91
drag, startPoint x: 460, startPoint y: 198, endPoint x: 546, endPoint y: 182, distance: 87.4
click at [546, 182] on div at bounding box center [482, 172] width 279 height 91
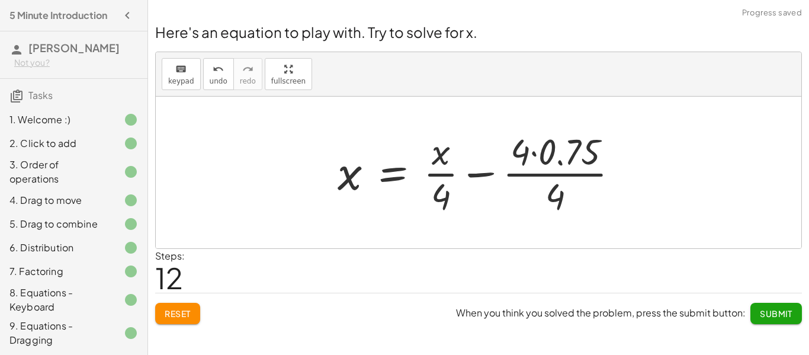
click at [549, 165] on div at bounding box center [483, 172] width 303 height 91
click at [213, 65] on icon "undo" at bounding box center [218, 69] width 11 height 14
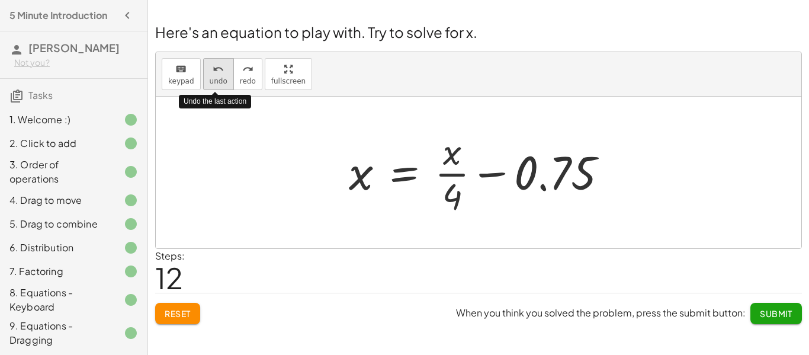
click at [213, 65] on icon "undo" at bounding box center [218, 69] width 11 height 14
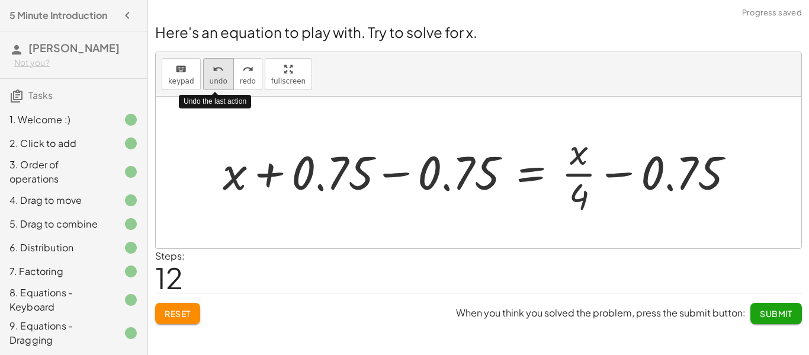
click at [213, 65] on icon "undo" at bounding box center [218, 69] width 11 height 14
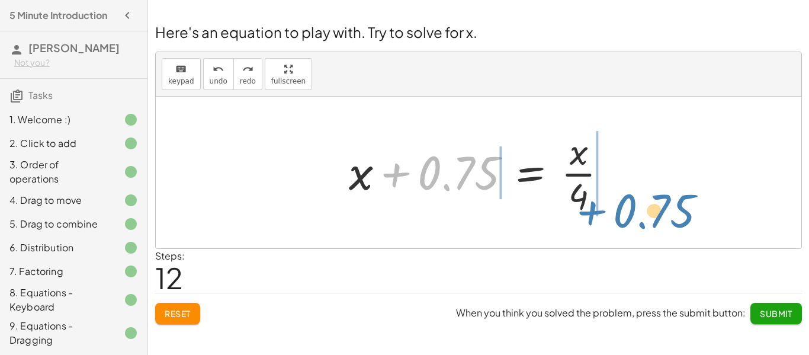
drag, startPoint x: 436, startPoint y: 184, endPoint x: 632, endPoint y: 218, distance: 199.0
click at [632, 218] on div "+ · 4 · x + 1 = + · 2 · ( + x − 1 ) − x + · 4 · x + 1 = + · 2 · x − · 2 · 1 − x…" at bounding box center [478, 172] width 645 height 152
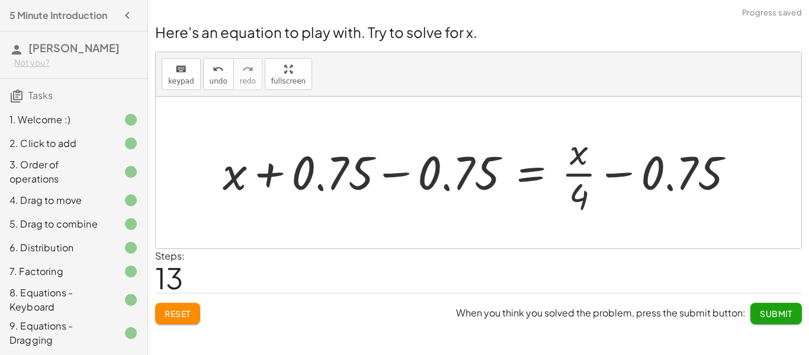
click at [476, 169] on div at bounding box center [483, 172] width 532 height 91
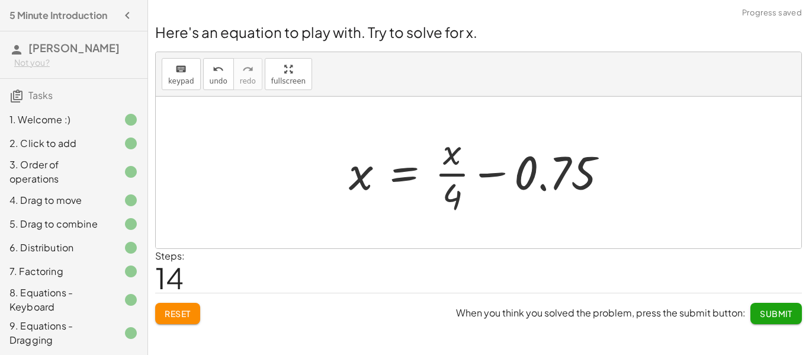
click at [774, 313] on span "Submit" at bounding box center [776, 313] width 33 height 11
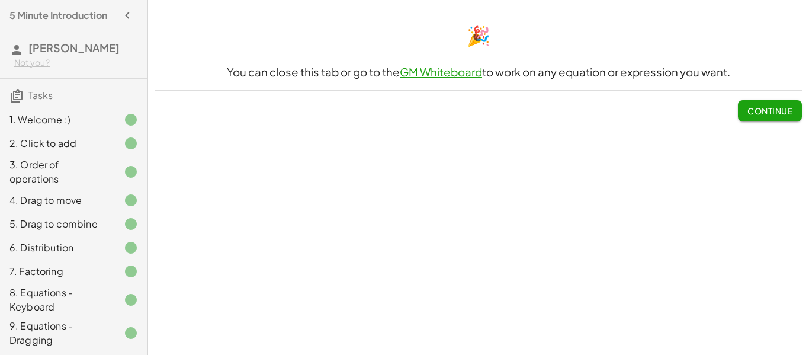
click at [777, 101] on button "Continue" at bounding box center [770, 110] width 64 height 21
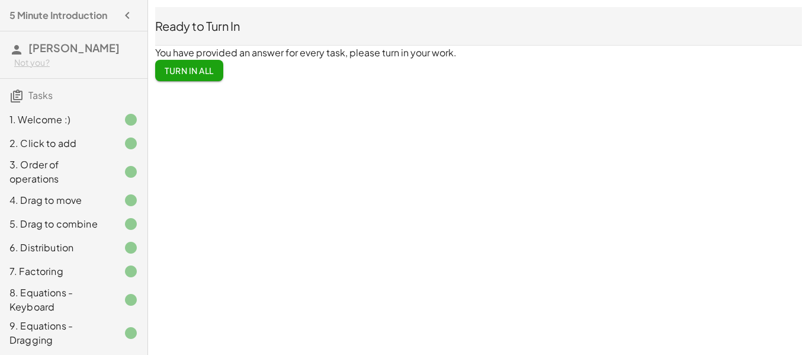
click at [202, 66] on span "Turn In All" at bounding box center [189, 70] width 49 height 11
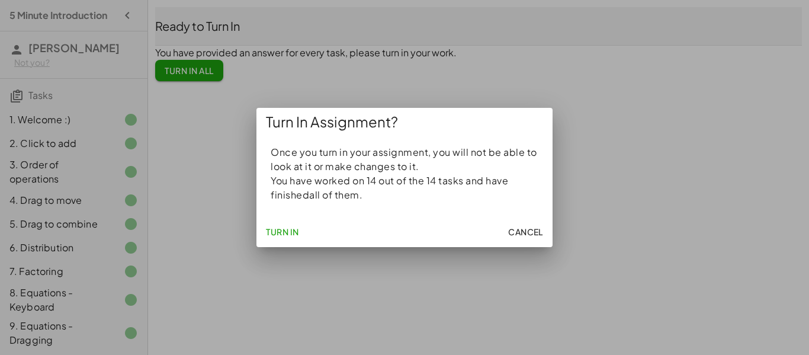
click at [278, 237] on button "Turn In" at bounding box center [282, 231] width 43 height 21
